Goal: Task Accomplishment & Management: Use online tool/utility

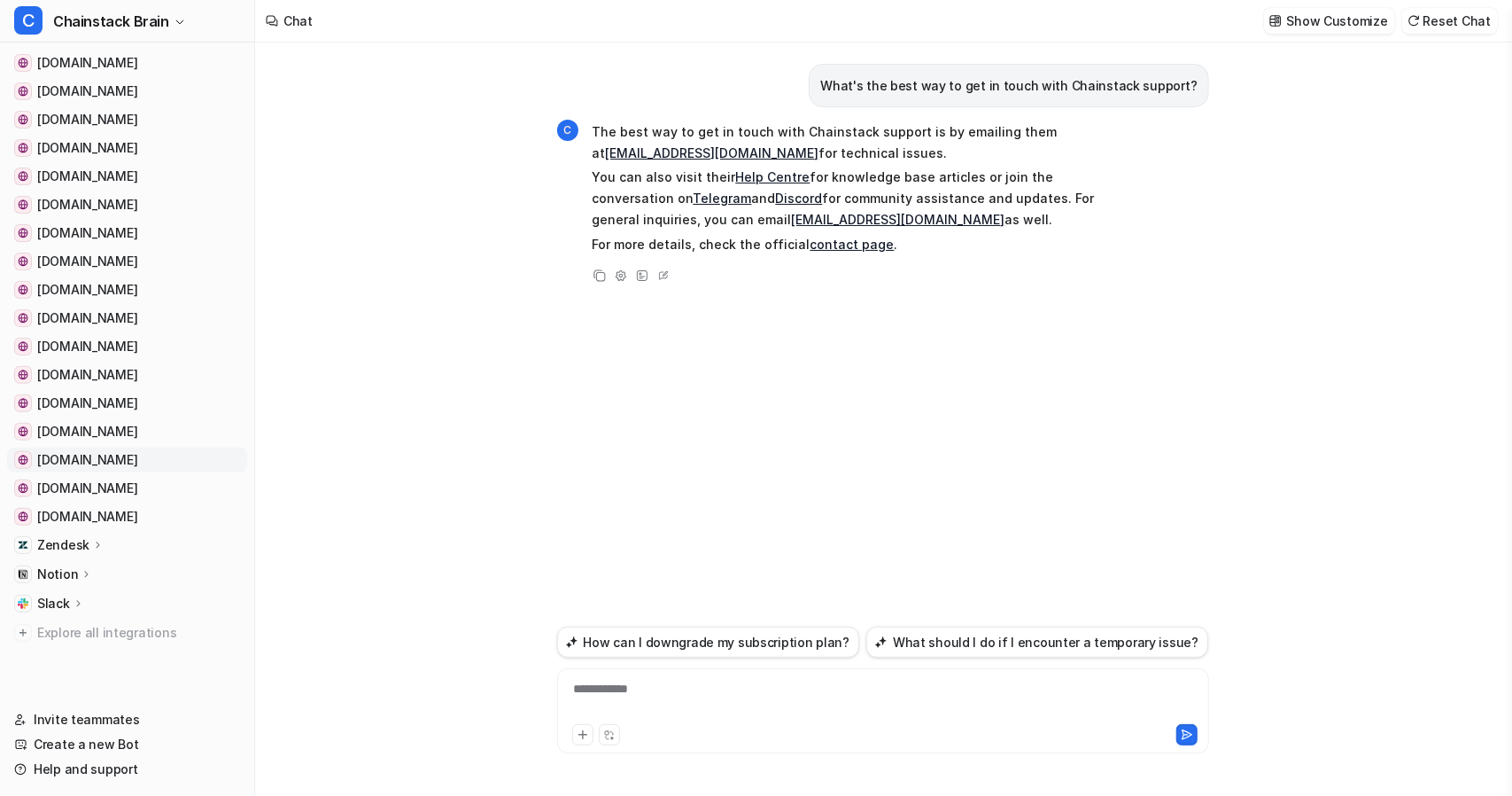
scroll to position [260, 0]
click at [93, 534] on div "Zendesk" at bounding box center [71, 543] width 68 height 18
click at [66, 616] on p "AI Agent" at bounding box center [77, 620] width 52 height 18
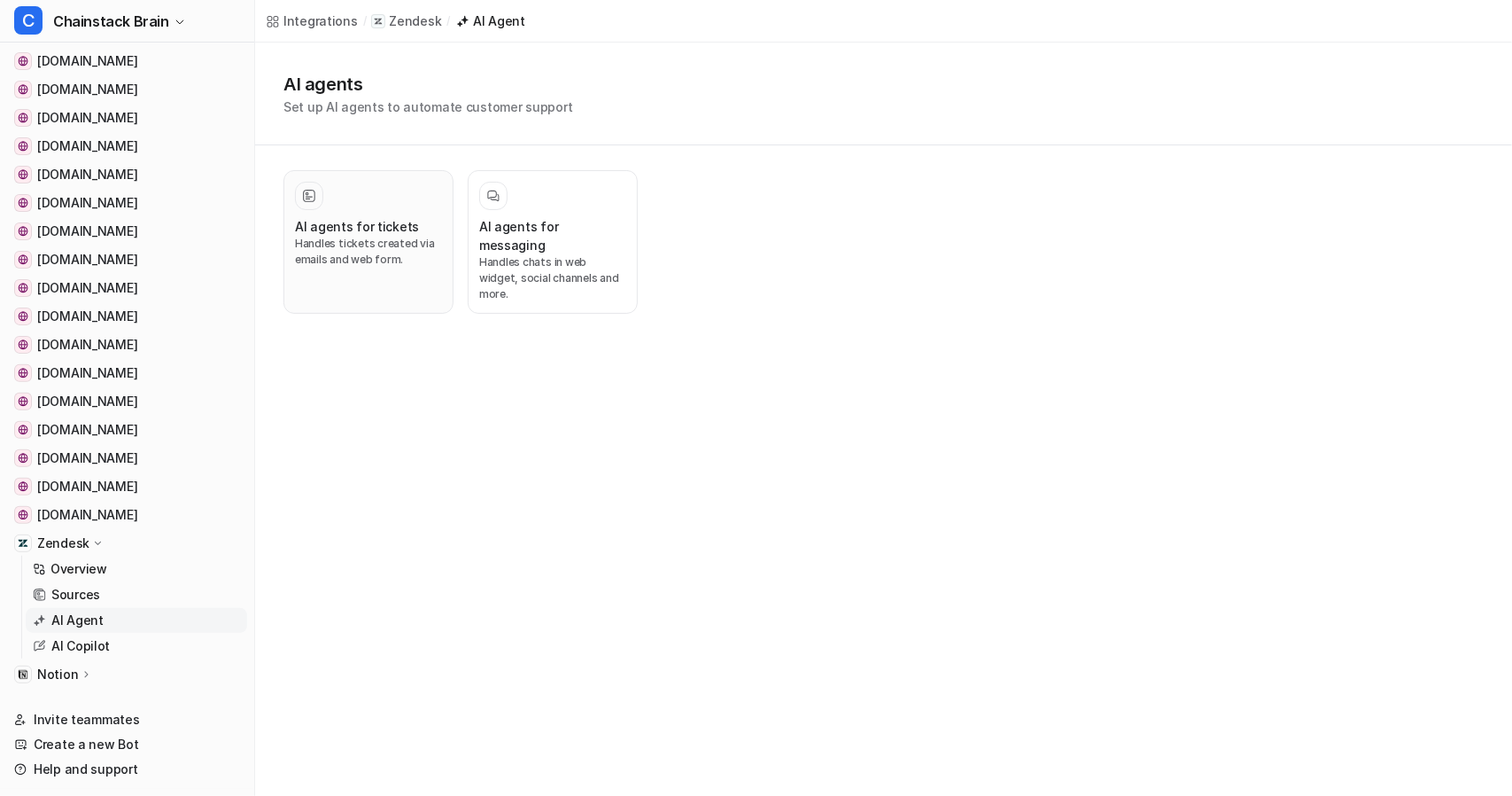
click at [331, 251] on p "Handles tickets created via emails and web form." at bounding box center [368, 251] width 147 height 31
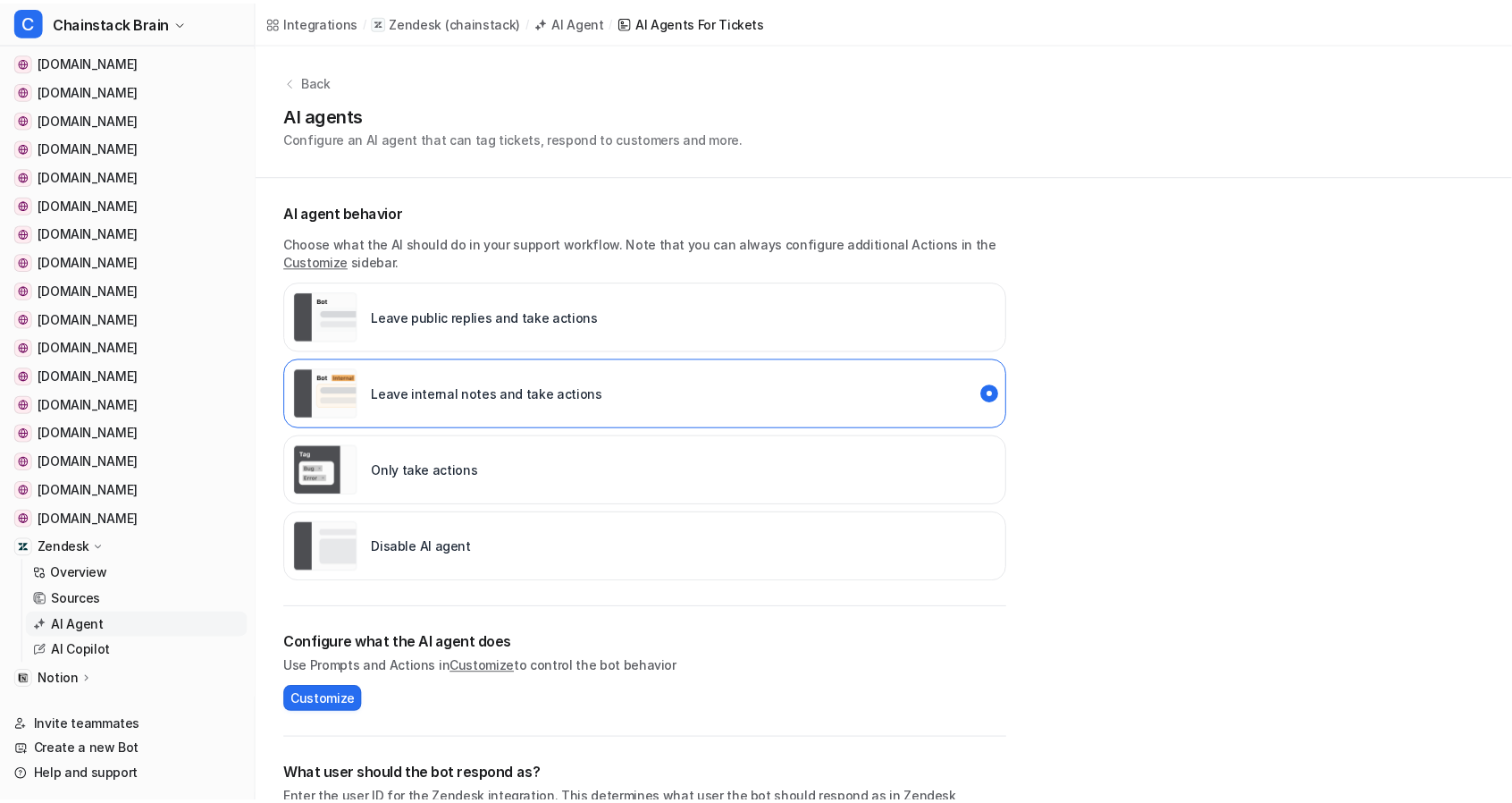
scroll to position [265, 0]
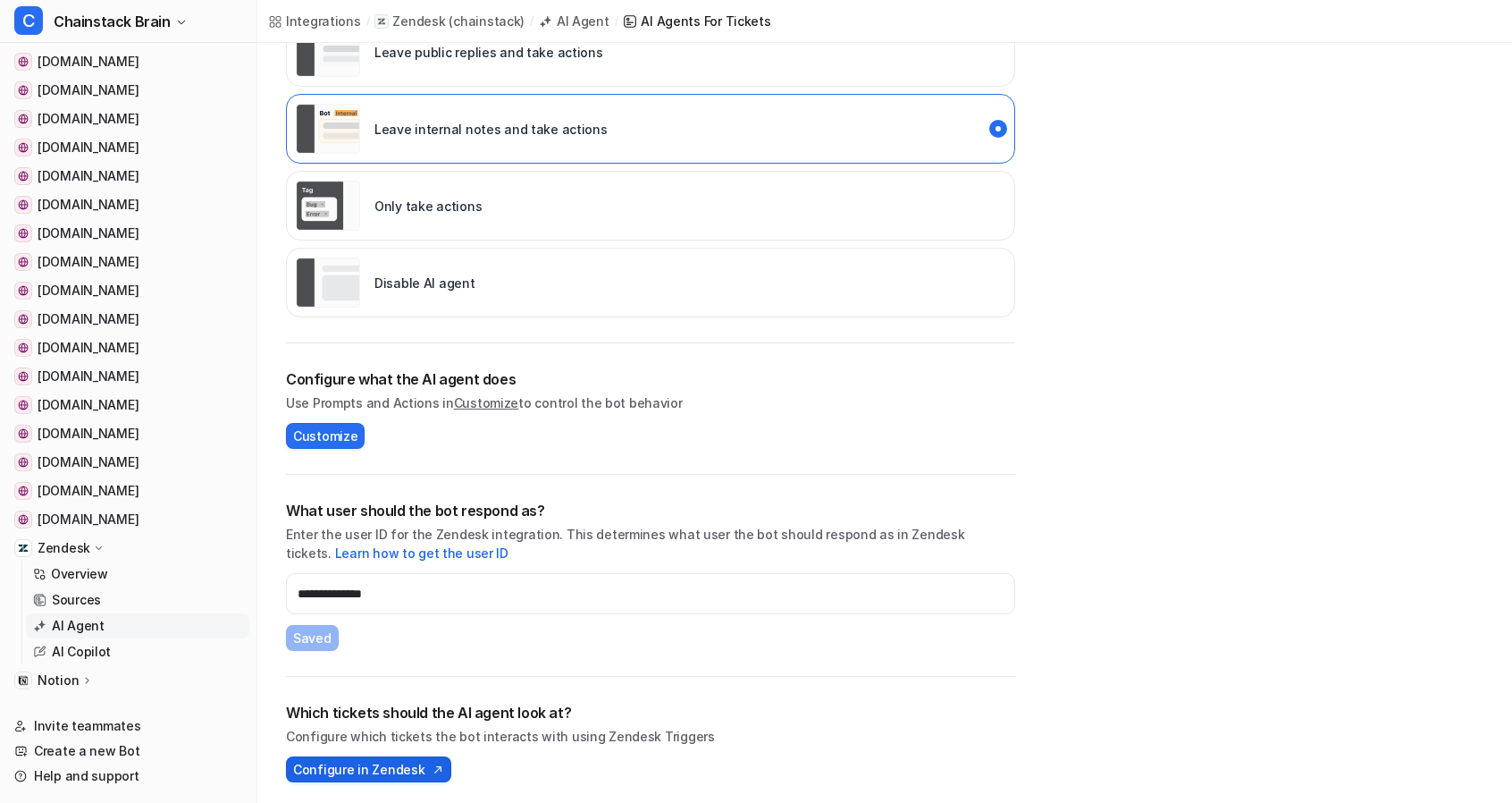
click at [367, 771] on span "Configure in Zendesk" at bounding box center [359, 769] width 132 height 19
